Goal: Task Accomplishment & Management: Manage account settings

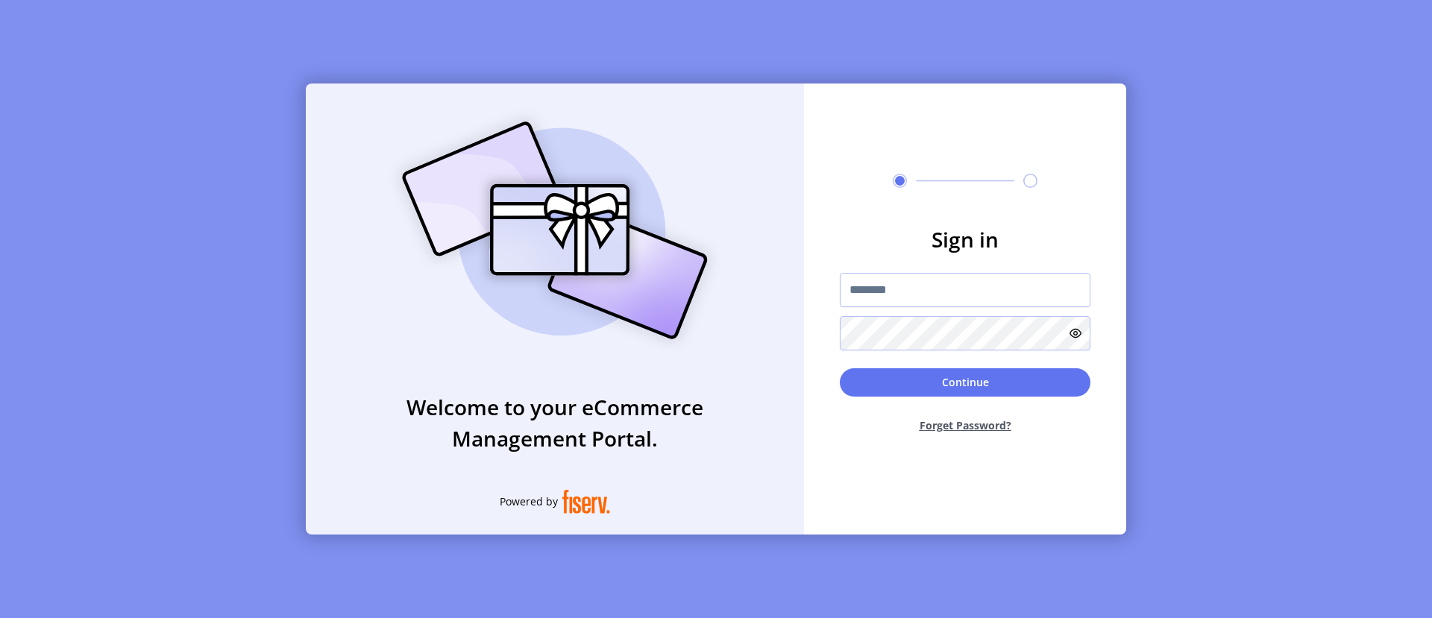
click at [965, 289] on input "text" at bounding box center [965, 290] width 251 height 34
type input "**********"
click at [965, 382] on button "Continue" at bounding box center [965, 382] width 251 height 28
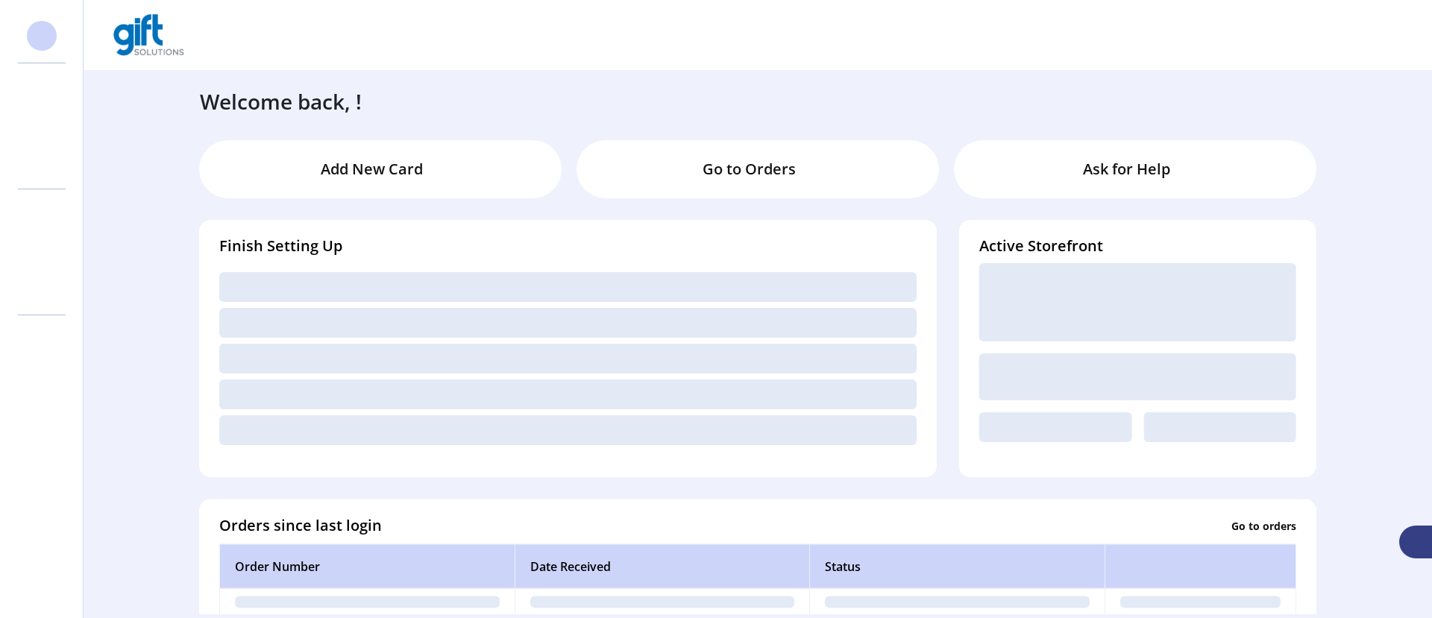
click at [42, 126] on svg-icon at bounding box center [42, 126] width 24 height 24
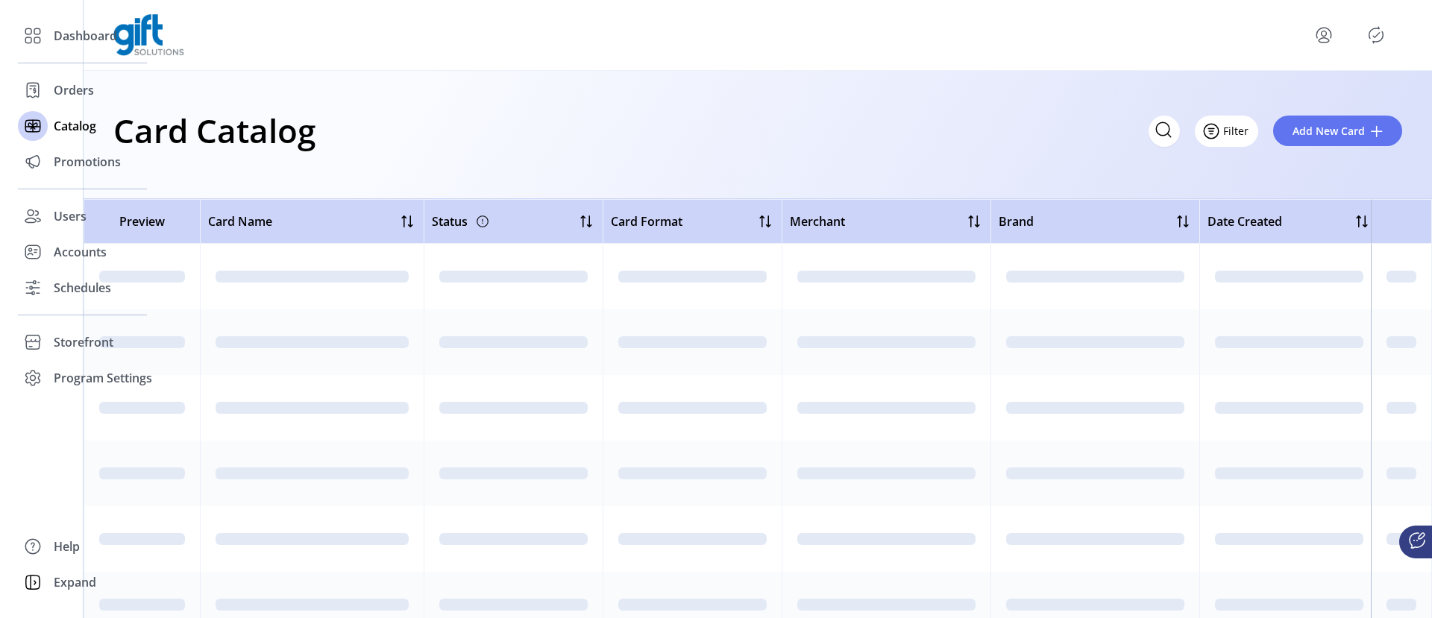
click at [1213, 131] on icon "Filter Button" at bounding box center [1211, 131] width 4 height 0
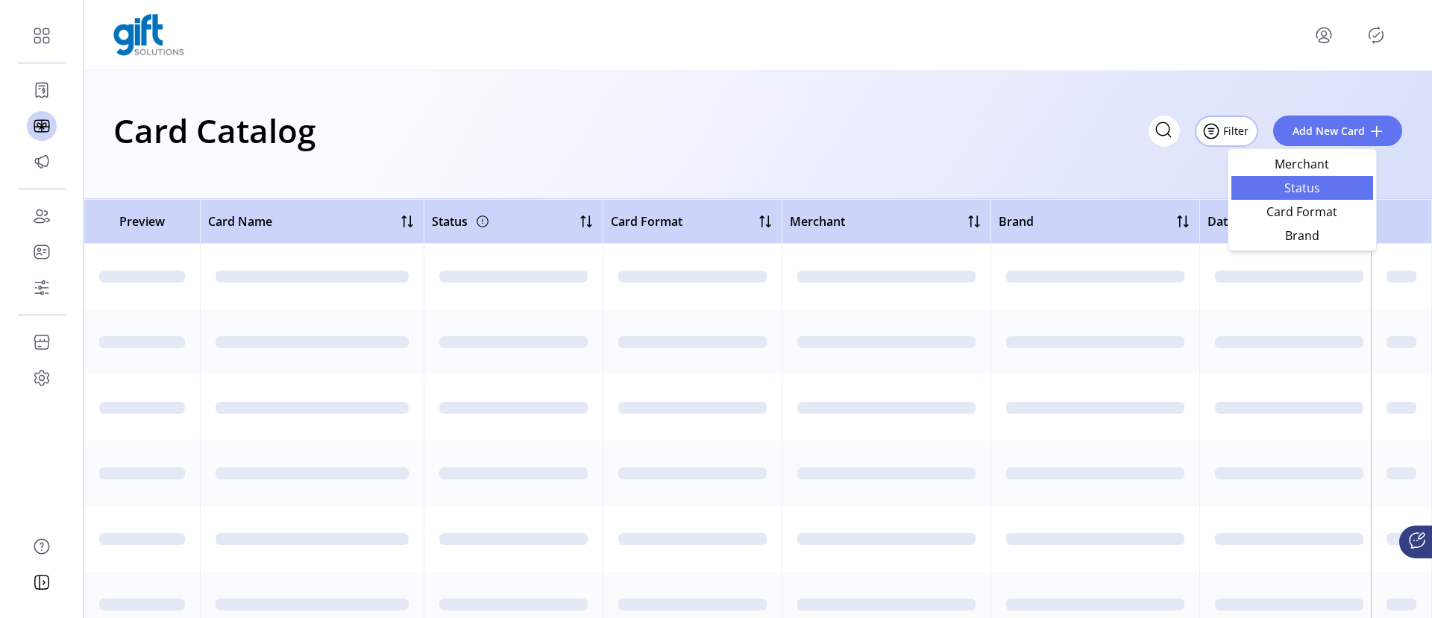
click at [1301, 187] on span "Status" at bounding box center [1302, 188] width 124 height 12
